Goal: Navigation & Orientation: Find specific page/section

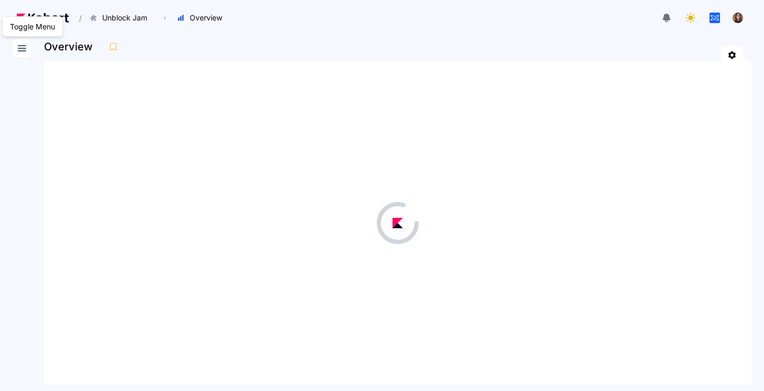
click at [24, 45] on icon at bounding box center [22, 48] width 13 height 13
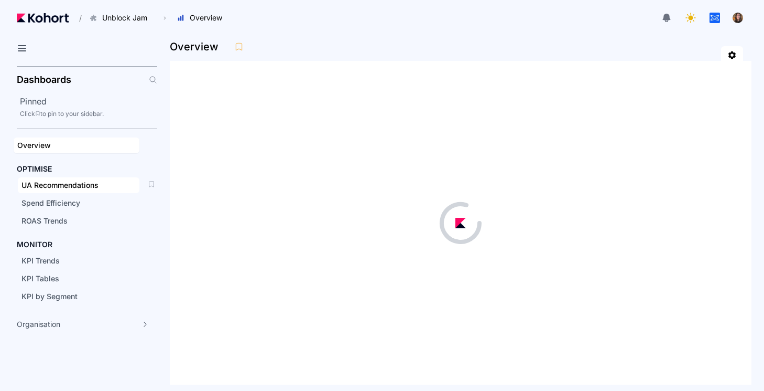
click at [55, 186] on span "UA Recommendations" at bounding box center [59, 184] width 77 height 9
click at [41, 98] on h2 "Pinned" at bounding box center [88, 101] width 137 height 13
click at [43, 110] on div "Click to pin to your sidebar." at bounding box center [88, 114] width 137 height 8
click at [37, 110] on div "Click to pin to your sidebar." at bounding box center [88, 114] width 137 height 8
click at [46, 80] on h2 "Dashboards" at bounding box center [44, 79] width 55 height 9
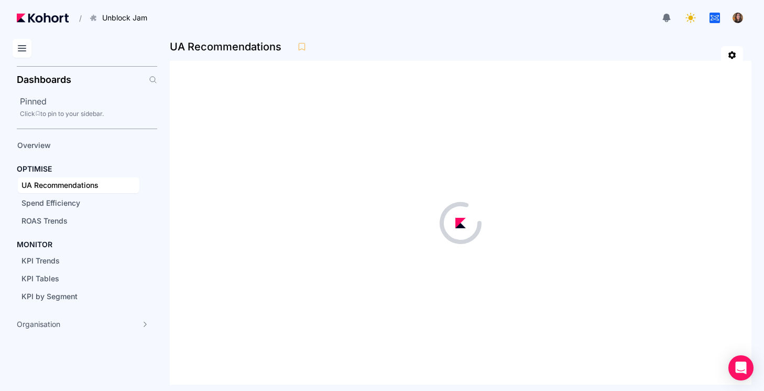
click at [23, 51] on icon at bounding box center [21, 48] width 7 height 5
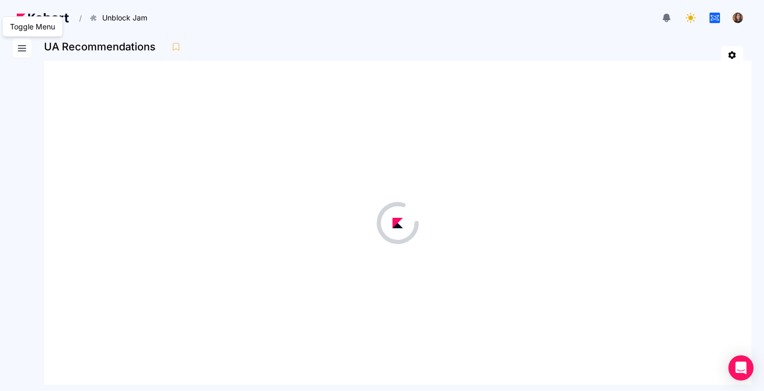
click at [23, 51] on icon at bounding box center [21, 48] width 7 height 5
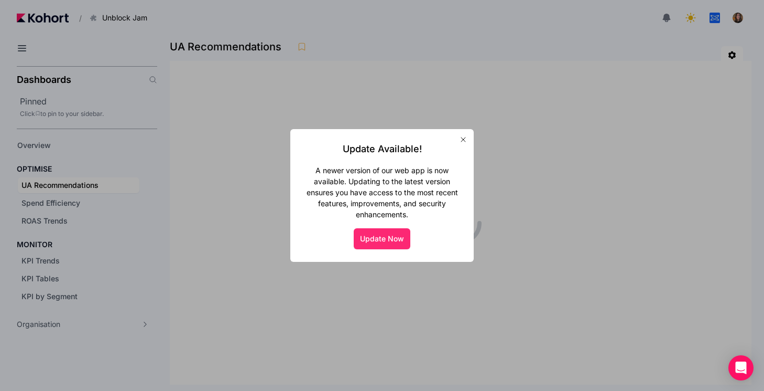
click at [382, 240] on button "Update Now" at bounding box center [382, 238] width 57 height 21
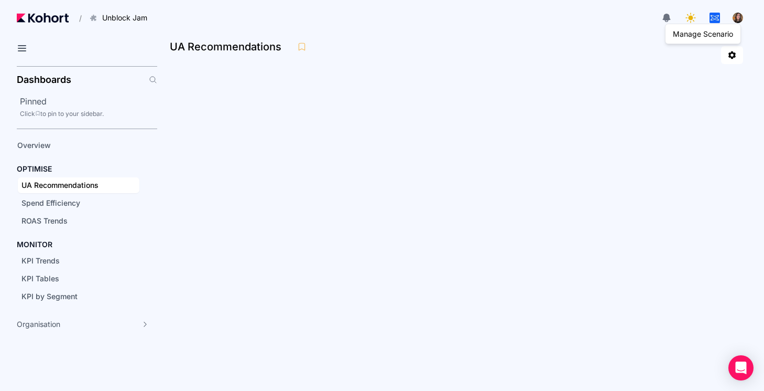
click at [744, 21] on button "button" at bounding box center [738, 17] width 21 height 21
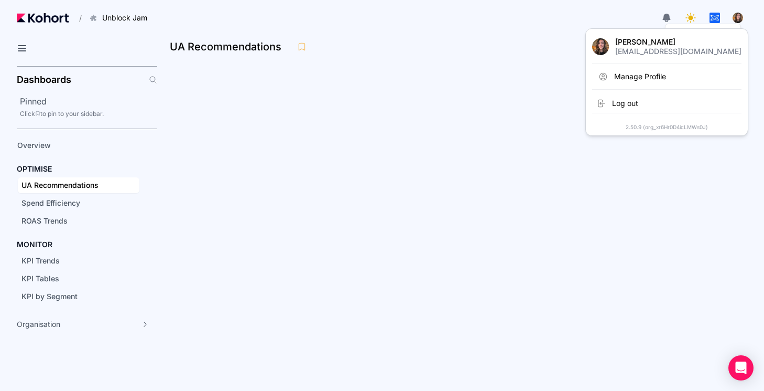
click at [743, 19] on button "button" at bounding box center [738, 17] width 21 height 21
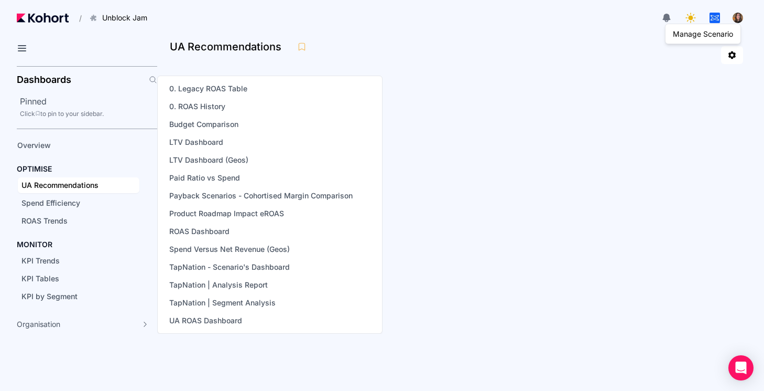
click at [79, 346] on aside "Dashboards Pinned Click to pin to your sidebar. Overview OPTIMISE UA Recommenda…" at bounding box center [78, 226] width 157 height 329
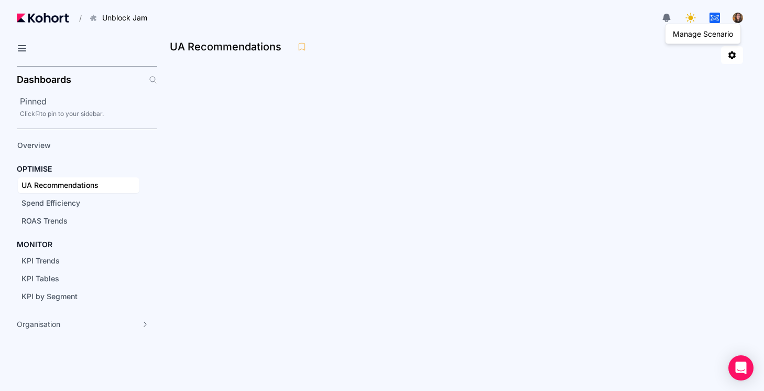
click at [81, 337] on aside "Dashboards Pinned Click to pin to your sidebar. Overview OPTIMISE UA Recommenda…" at bounding box center [78, 226] width 157 height 329
click at [83, 334] on app-nav-list-group "Organisation 0. Legacy ROAS Table 0. ROAS History Budget Comparison LTV Dashboa…" at bounding box center [85, 325] width 145 height 21
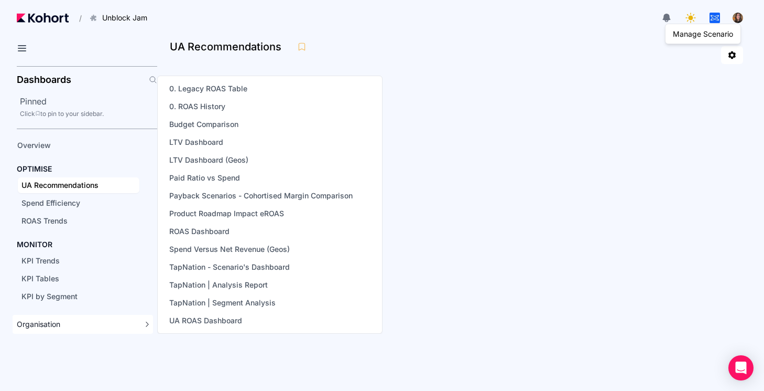
click at [84, 331] on div "Organisation" at bounding box center [83, 324] width 141 height 19
click at [85, 329] on div "Organisation" at bounding box center [83, 324] width 141 height 19
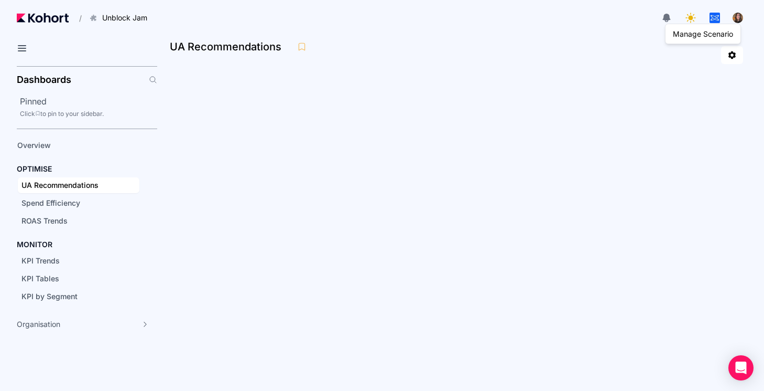
click at [629, 24] on div at bounding box center [452, 17] width 589 height 21
click at [671, 16] on icon at bounding box center [667, 18] width 12 height 12
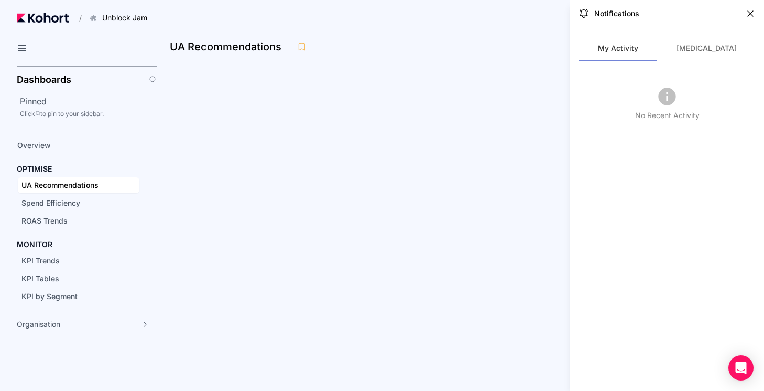
click at [746, 18] on icon at bounding box center [751, 13] width 10 height 10
